Goal: Task Accomplishment & Management: Manage account settings

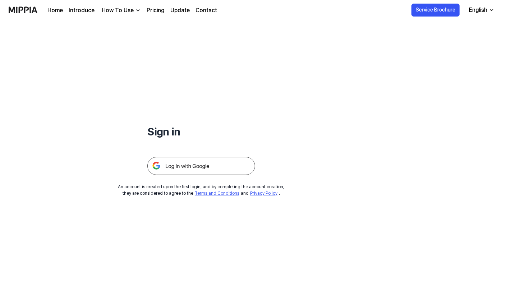
click at [217, 170] on img at bounding box center [201, 166] width 108 height 18
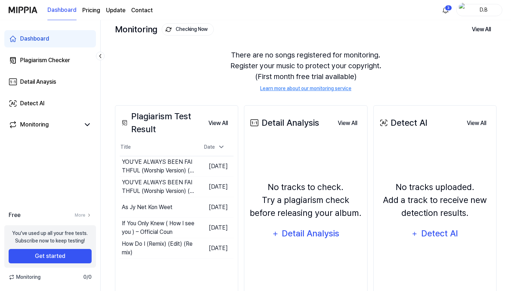
scroll to position [73, 0]
